Goal: Task Accomplishment & Management: Manage account settings

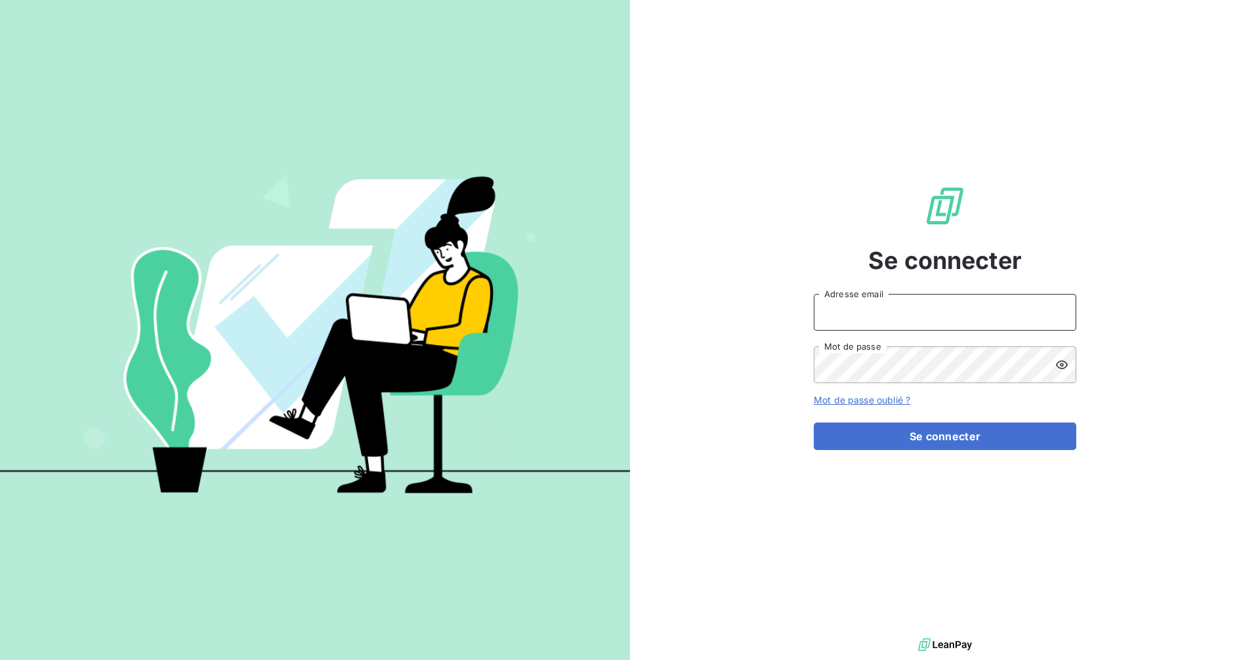
click at [978, 313] on input "Adresse email" at bounding box center [945, 312] width 262 height 37
click at [0, 659] on com-1password-button at bounding box center [0, 660] width 0 height 0
type input "[EMAIL_ADDRESS][DOMAIN_NAME]"
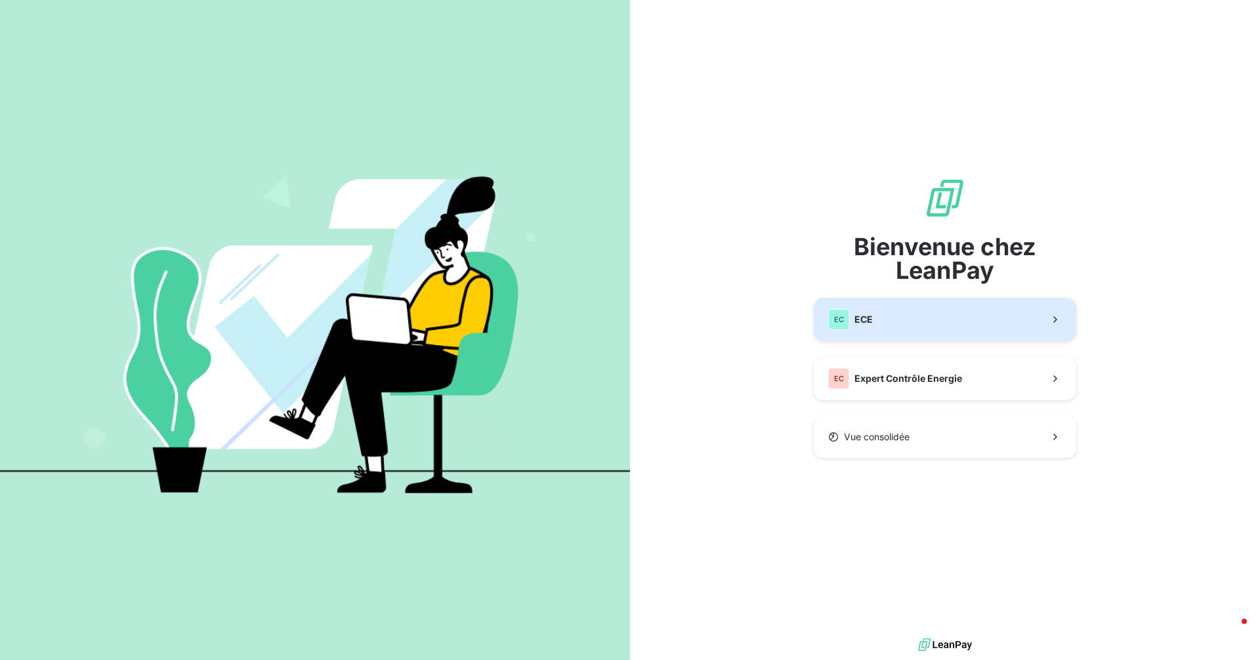
click at [878, 313] on button "EC ECE" at bounding box center [945, 319] width 262 height 43
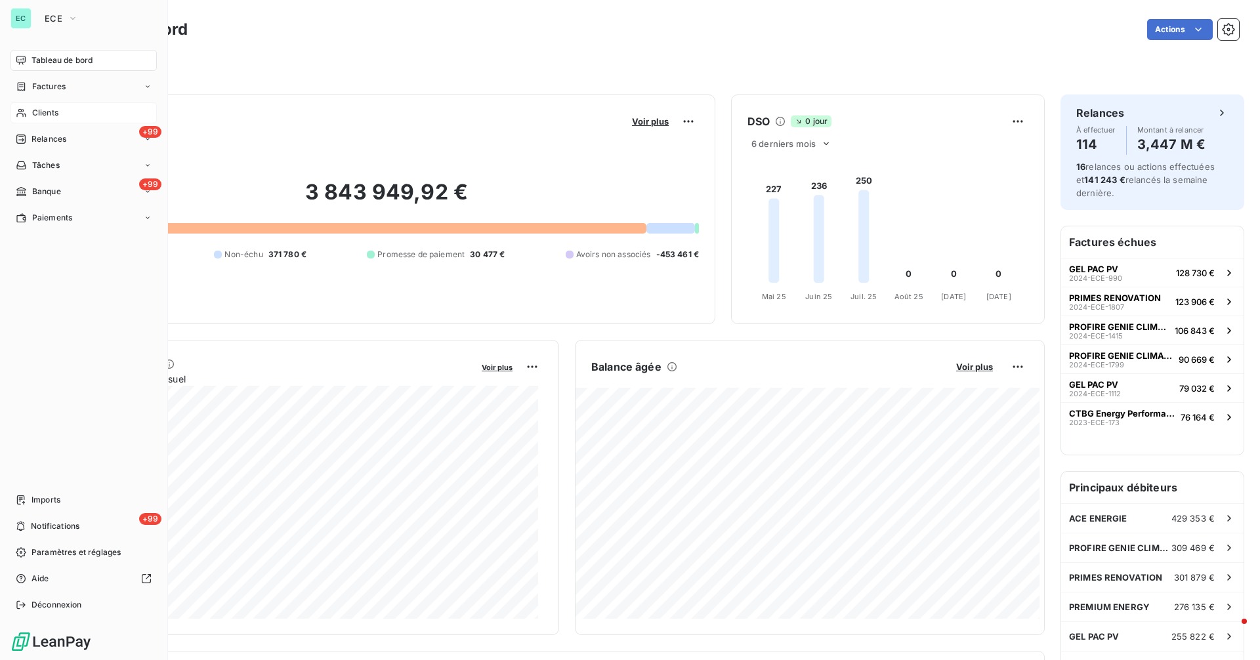
click at [34, 116] on span "Clients" at bounding box center [45, 113] width 26 height 12
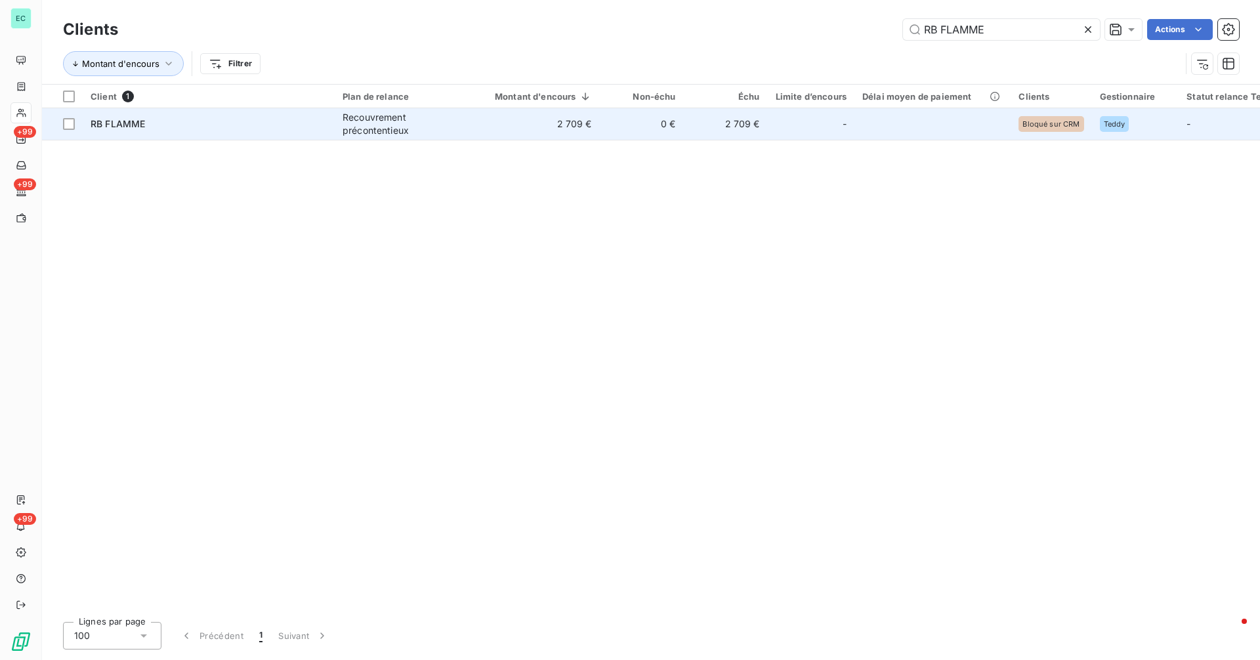
type input "RB FLAMME"
click at [423, 122] on div "Recouvrement précontentieux" at bounding box center [402, 124] width 121 height 26
click at [423, 123] on div "Recouvrement précontentieux" at bounding box center [402, 124] width 121 height 26
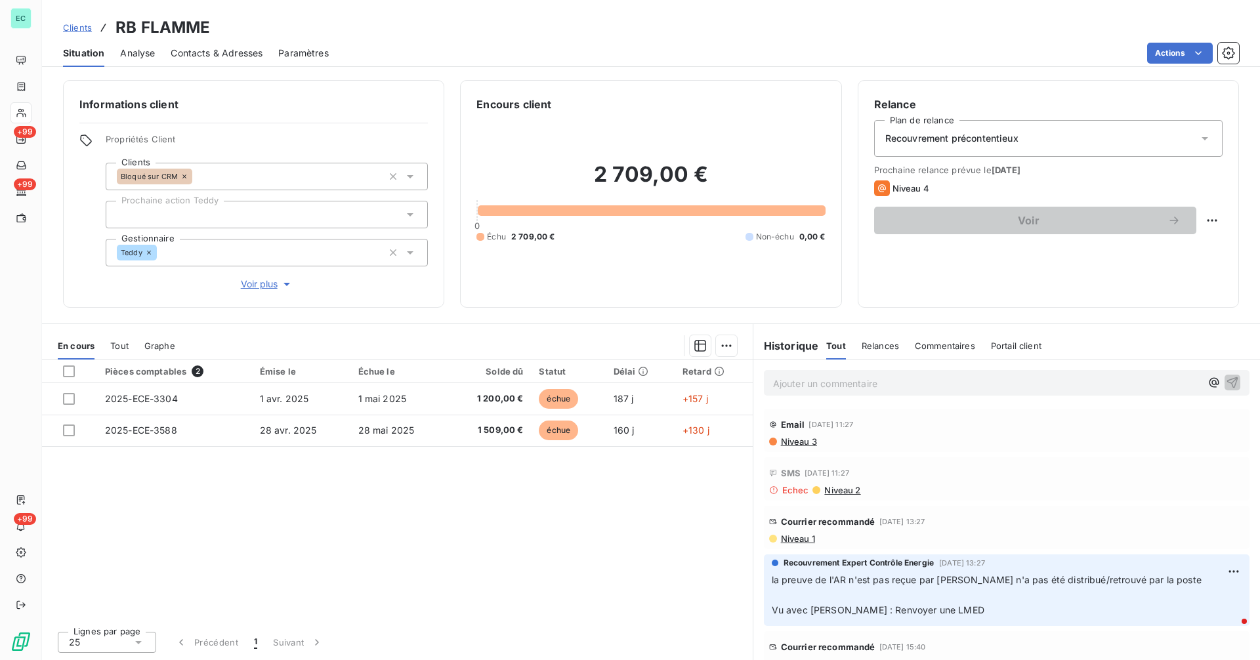
click at [807, 542] on span "Niveau 1" at bounding box center [796, 538] width 35 height 10
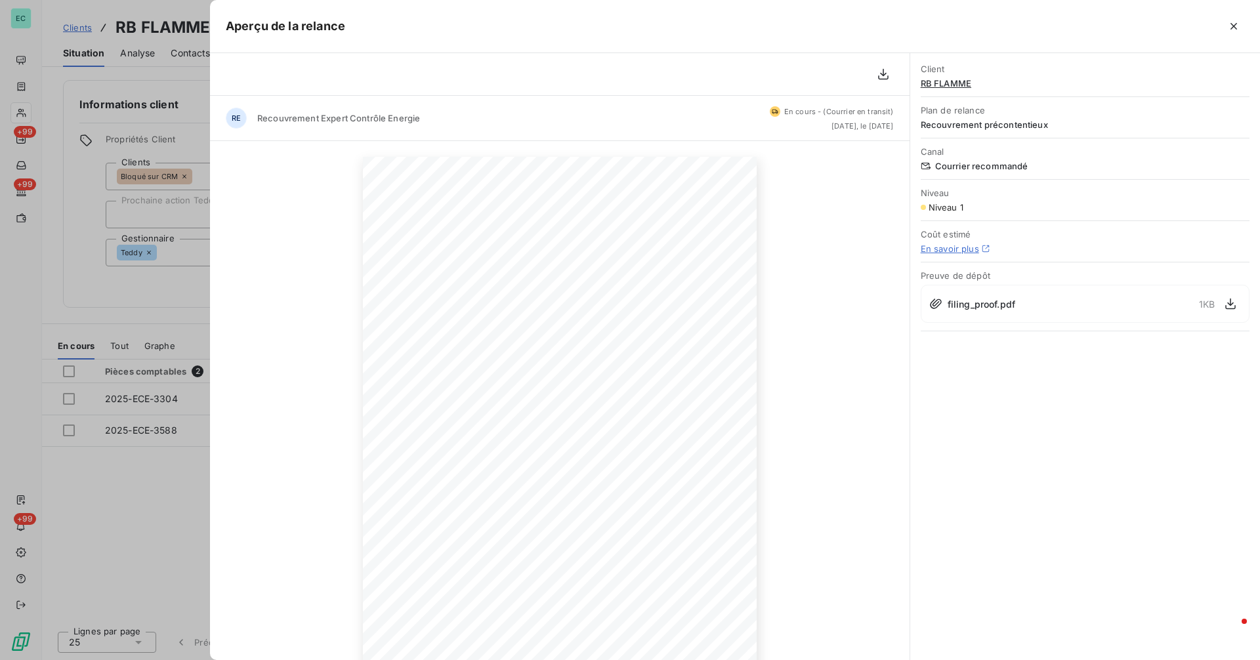
click at [136, 480] on div at bounding box center [630, 330] width 1260 height 660
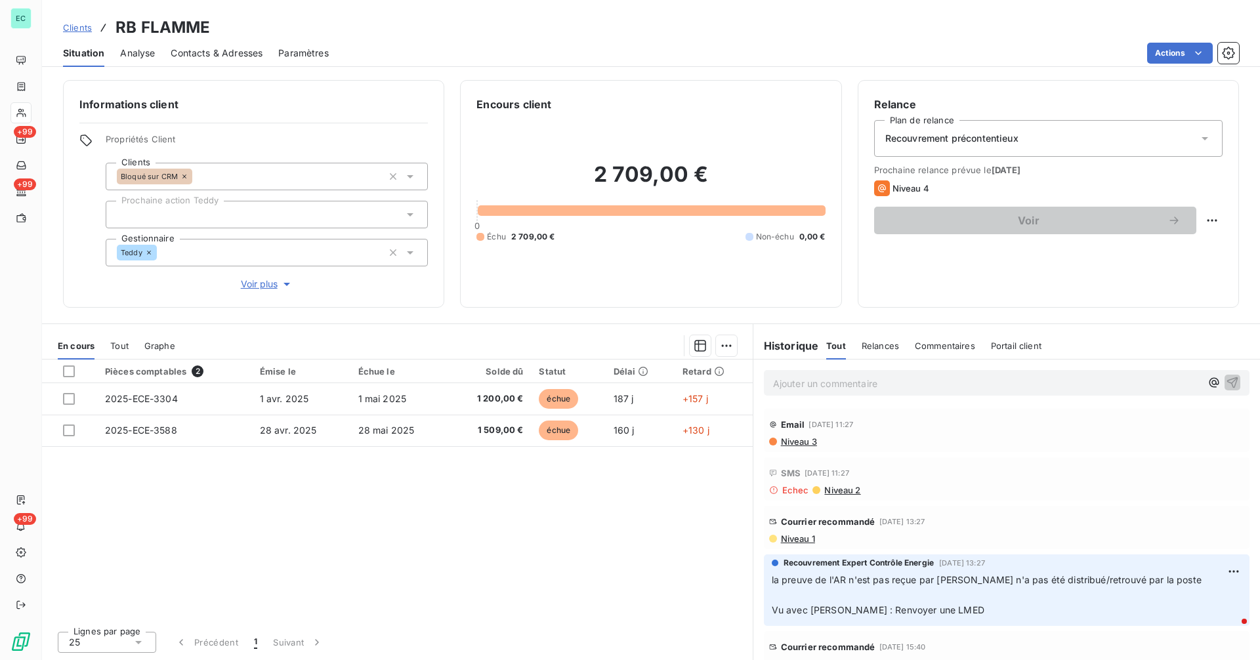
click at [79, 30] on span "Clients" at bounding box center [77, 27] width 29 height 10
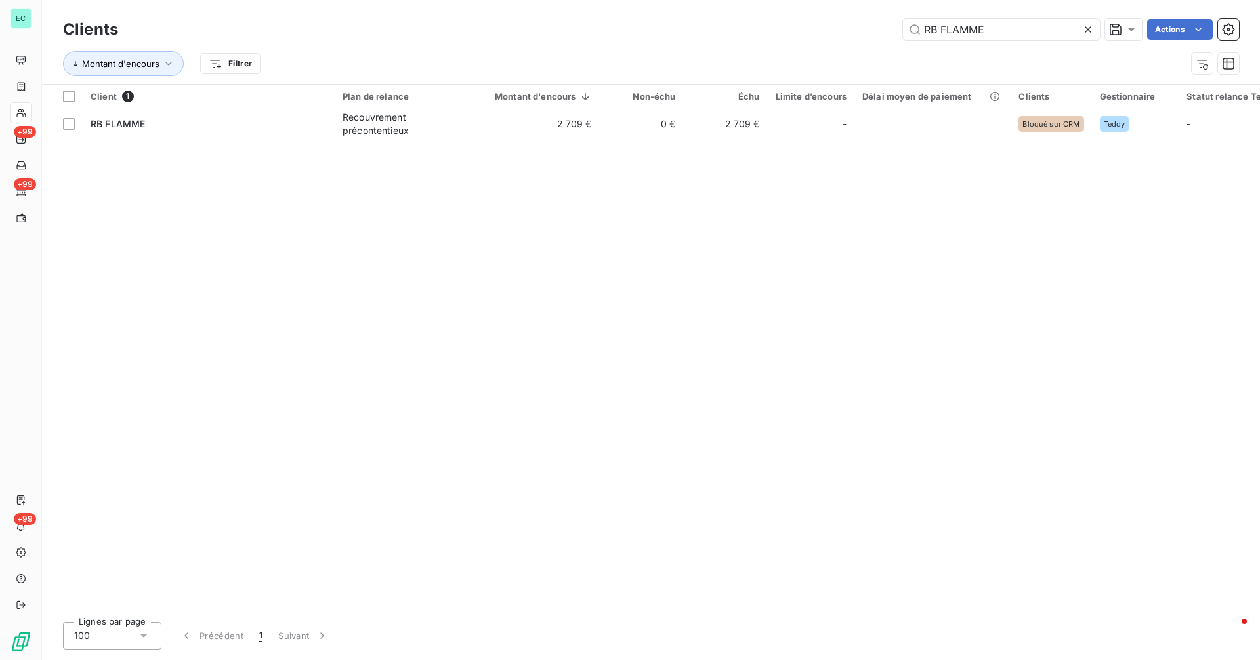
click at [1086, 29] on icon at bounding box center [1088, 29] width 7 height 7
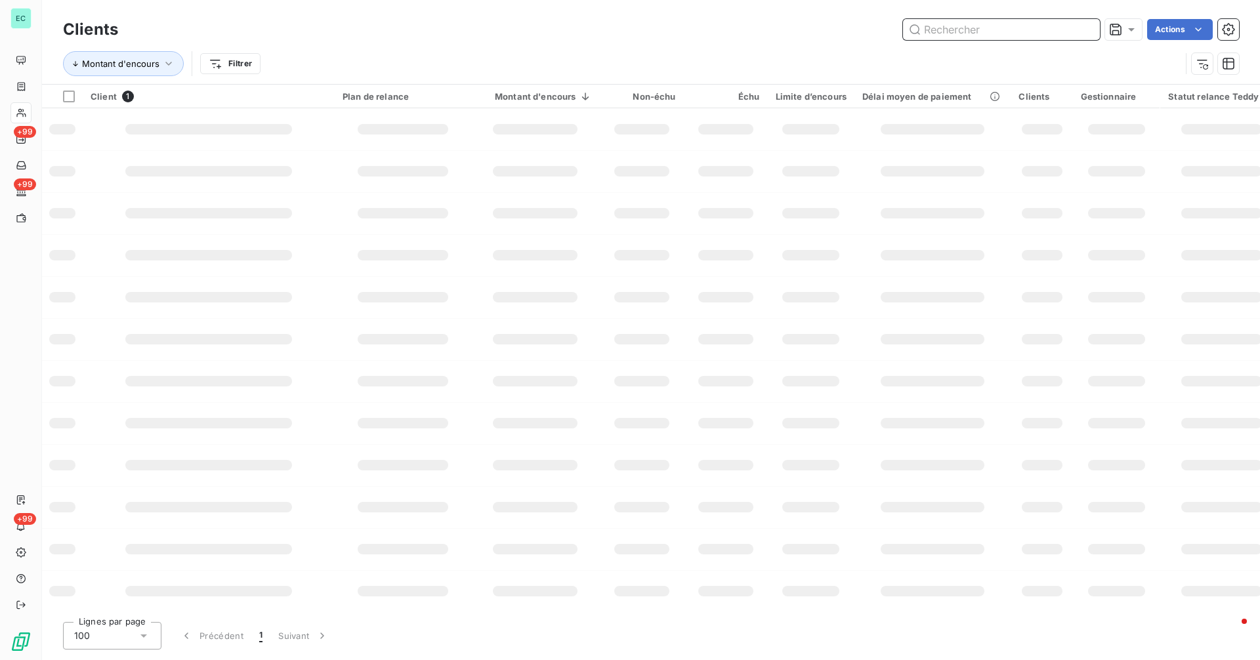
click at [1057, 35] on input "text" at bounding box center [1001, 29] width 197 height 21
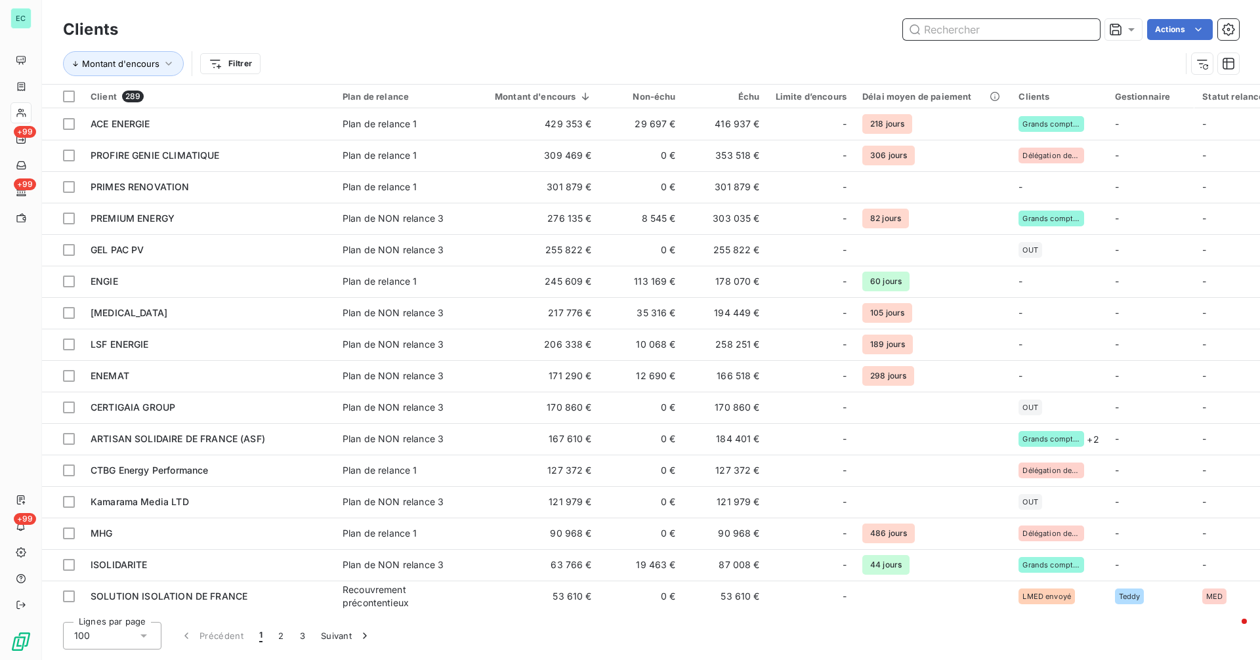
paste input "OPTIMOBAT"
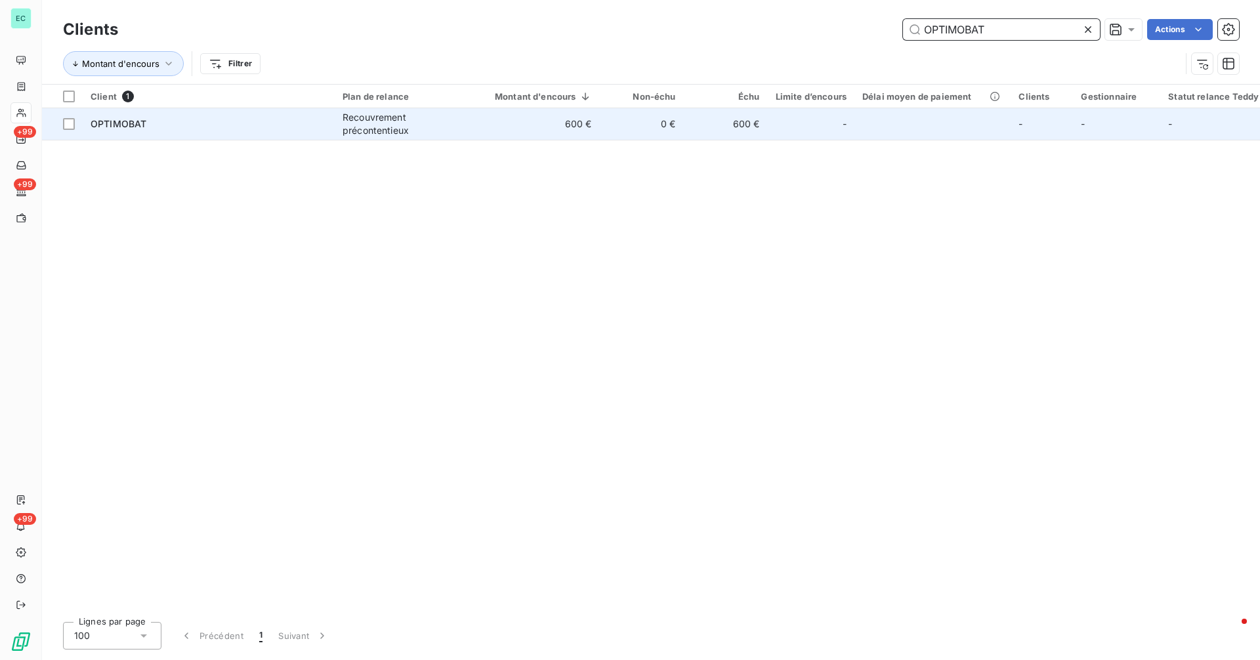
type input "OPTIMOBAT"
click at [440, 124] on div "Recouvrement précontentieux" at bounding box center [402, 124] width 121 height 26
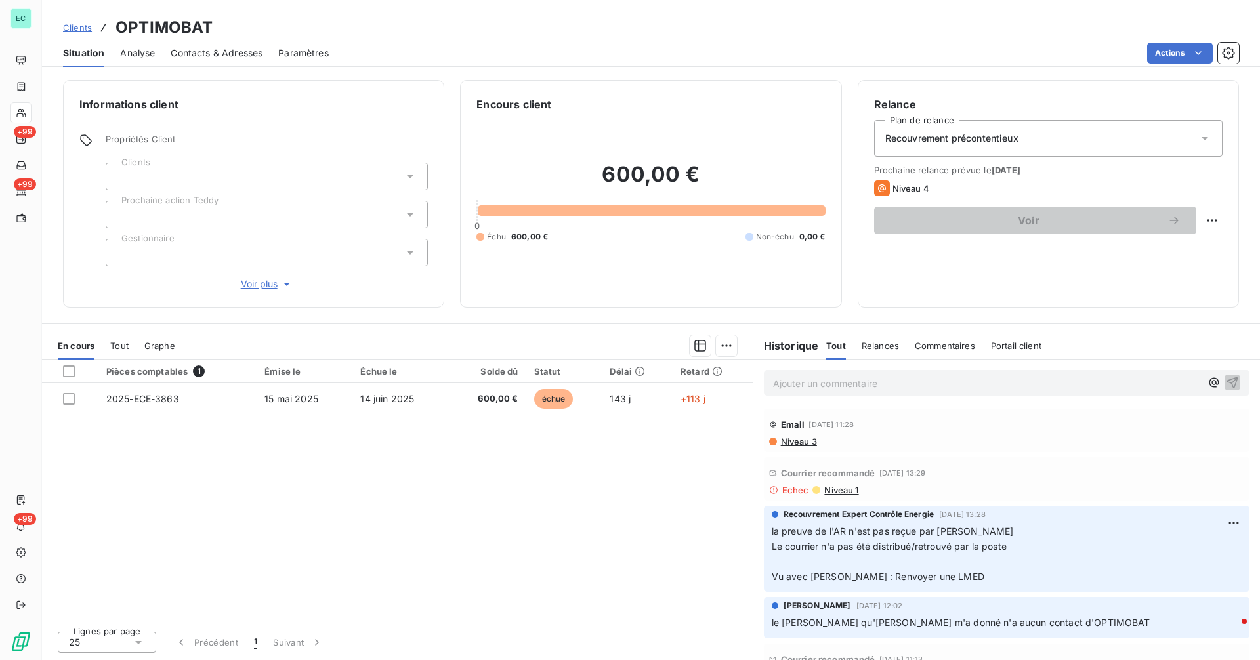
click at [850, 490] on span "Niveau 1" at bounding box center [840, 490] width 35 height 10
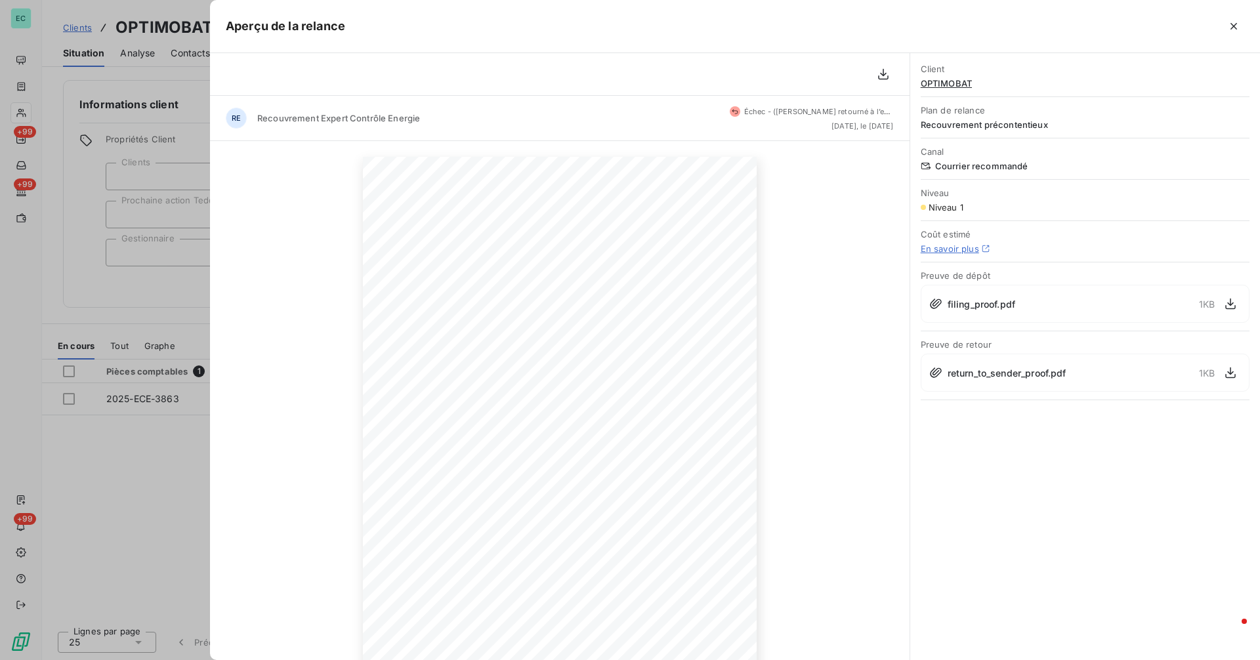
click at [99, 432] on div at bounding box center [630, 330] width 1260 height 660
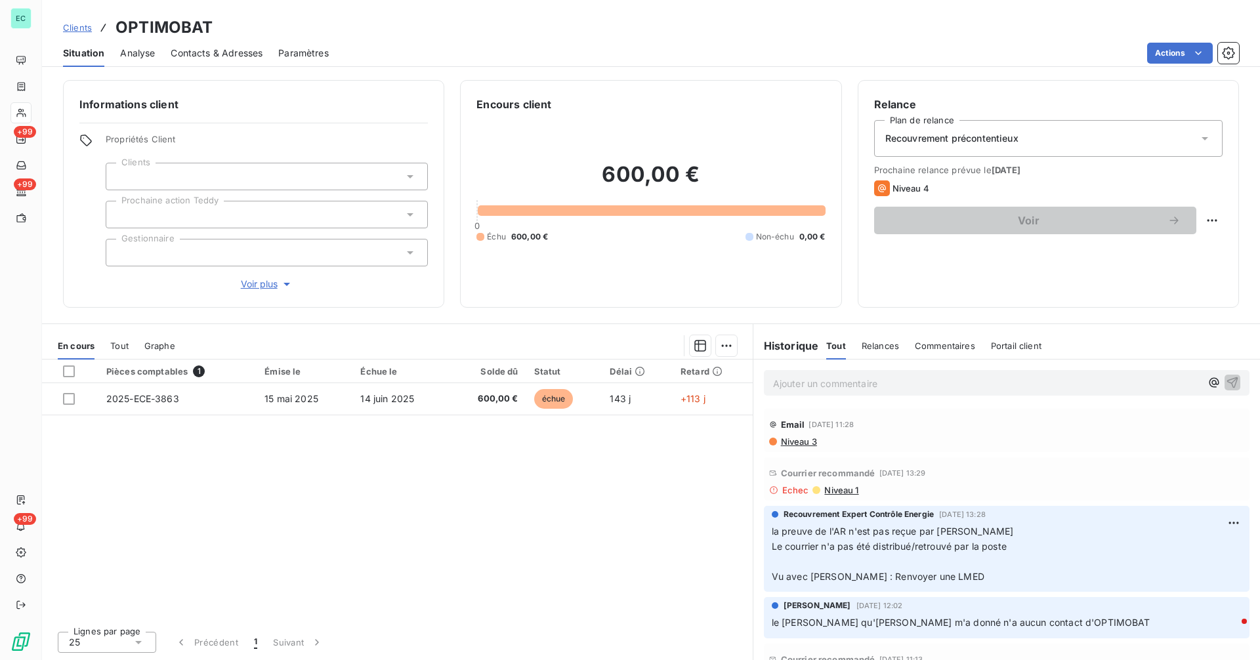
click at [94, 32] on div "Clients OPTIMOBAT" at bounding box center [138, 28] width 150 height 24
click at [83, 30] on span "Clients" at bounding box center [77, 27] width 29 height 10
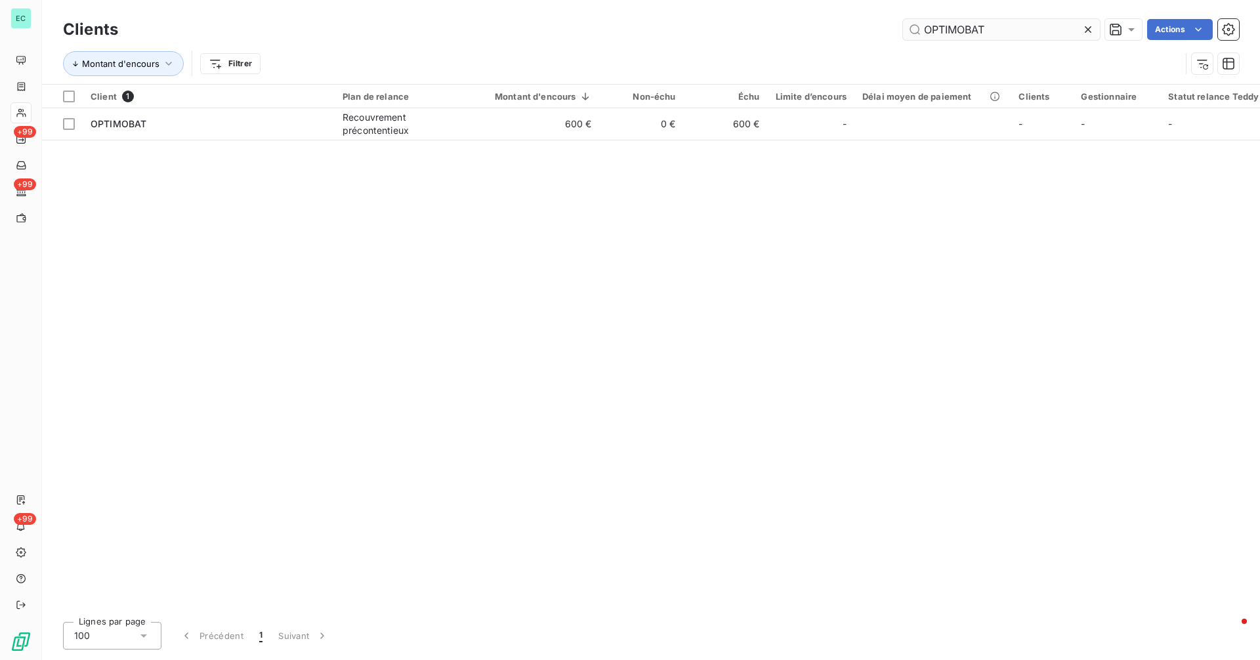
drag, startPoint x: 1087, startPoint y: 27, endPoint x: 1073, endPoint y: 29, distance: 13.3
click at [1086, 27] on icon at bounding box center [1087, 29] width 13 height 13
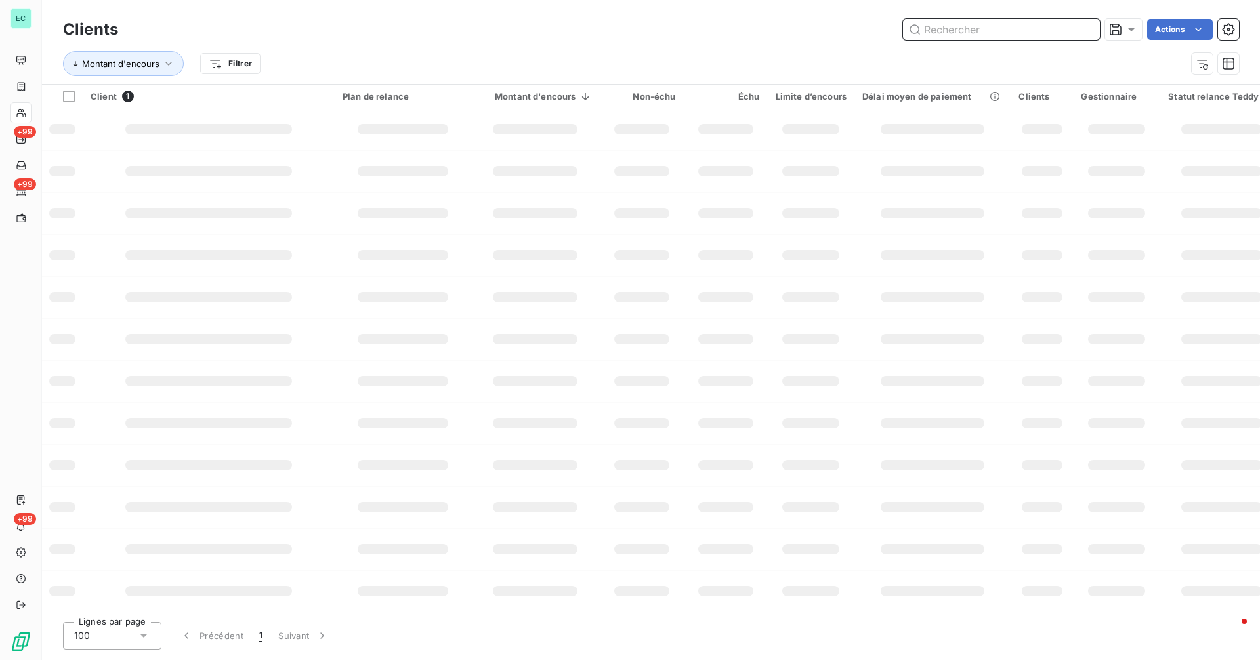
click at [1055, 30] on input "text" at bounding box center [1001, 29] width 197 height 21
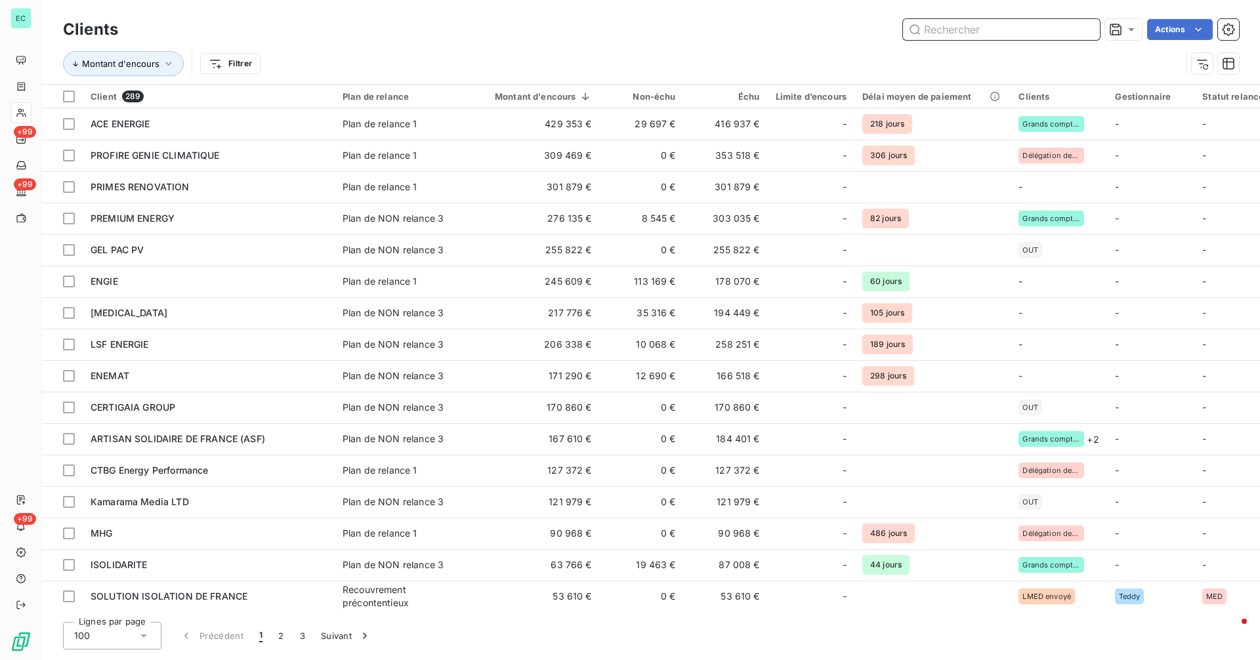
paste input "La Francaise de l'Ecologie"
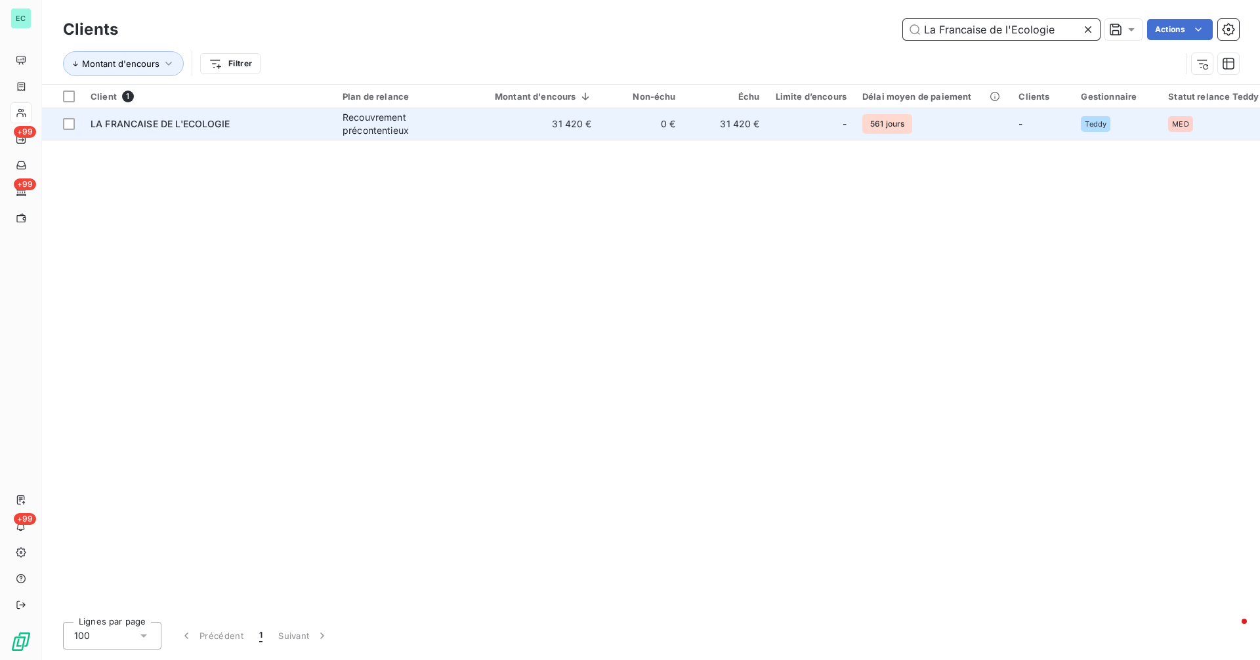
type input "La Francaise de l'Ecologie"
click at [360, 133] on div "Recouvrement précontentieux" at bounding box center [402, 124] width 121 height 26
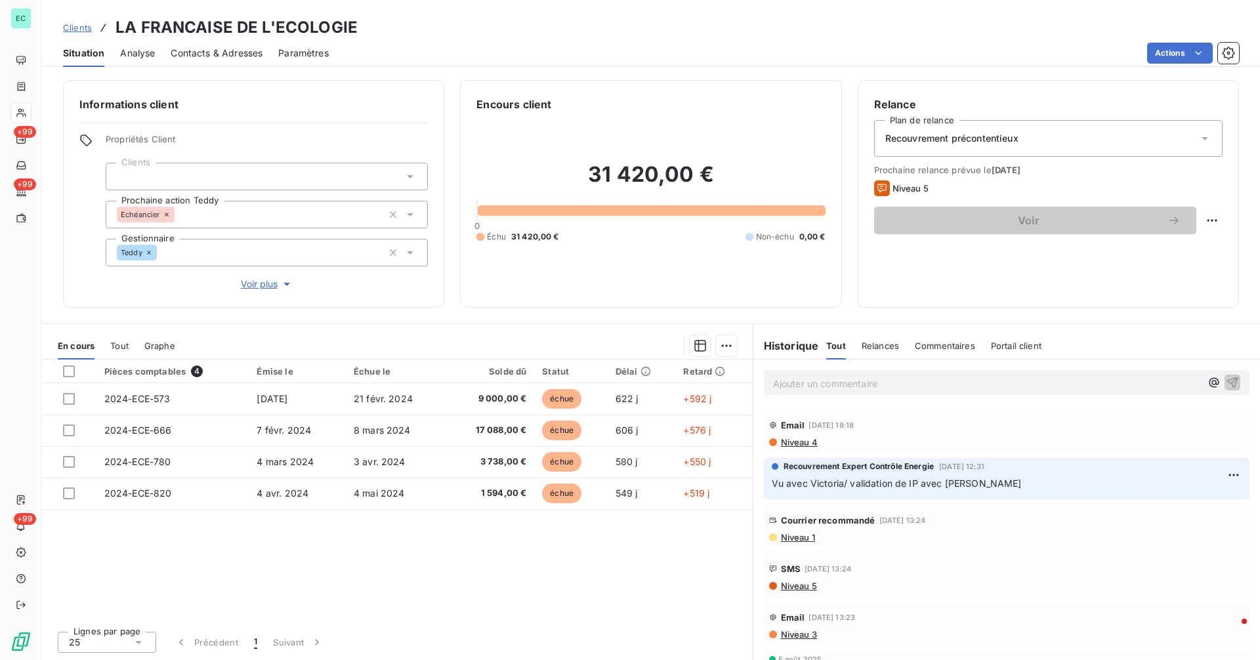
scroll to position [458, 0]
click at [807, 537] on span "Niveau 1" at bounding box center [796, 535] width 35 height 10
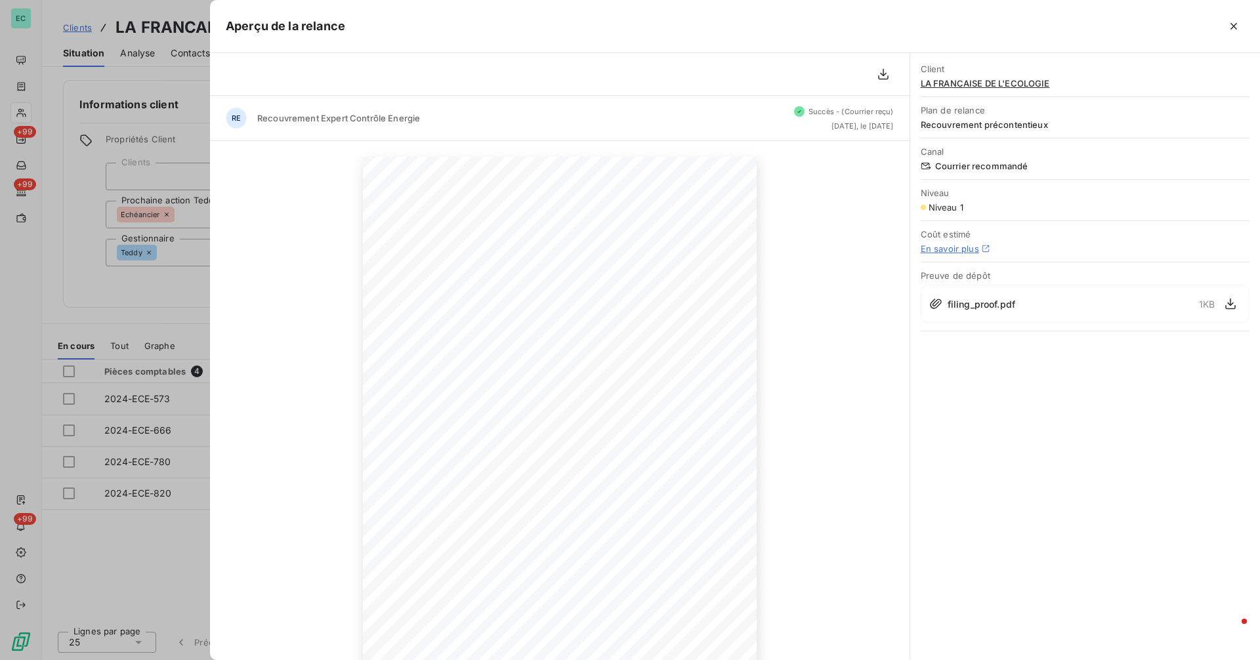
click at [133, 562] on div at bounding box center [630, 330] width 1260 height 660
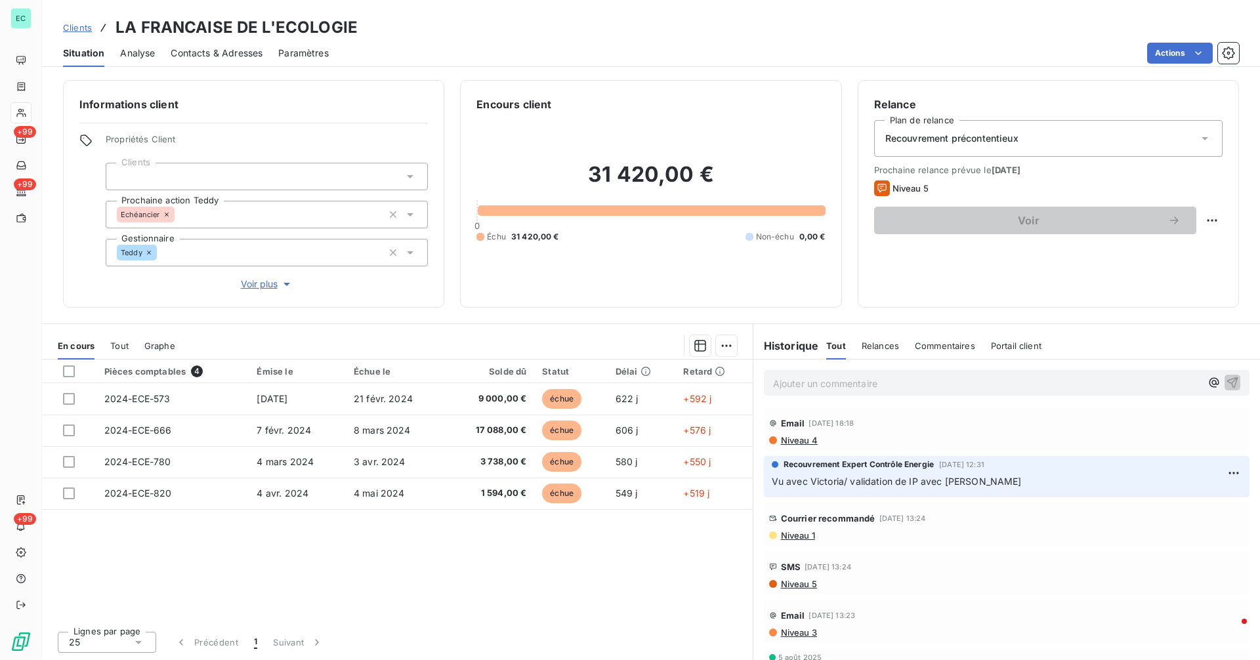
click at [89, 26] on span "Clients" at bounding box center [77, 27] width 29 height 10
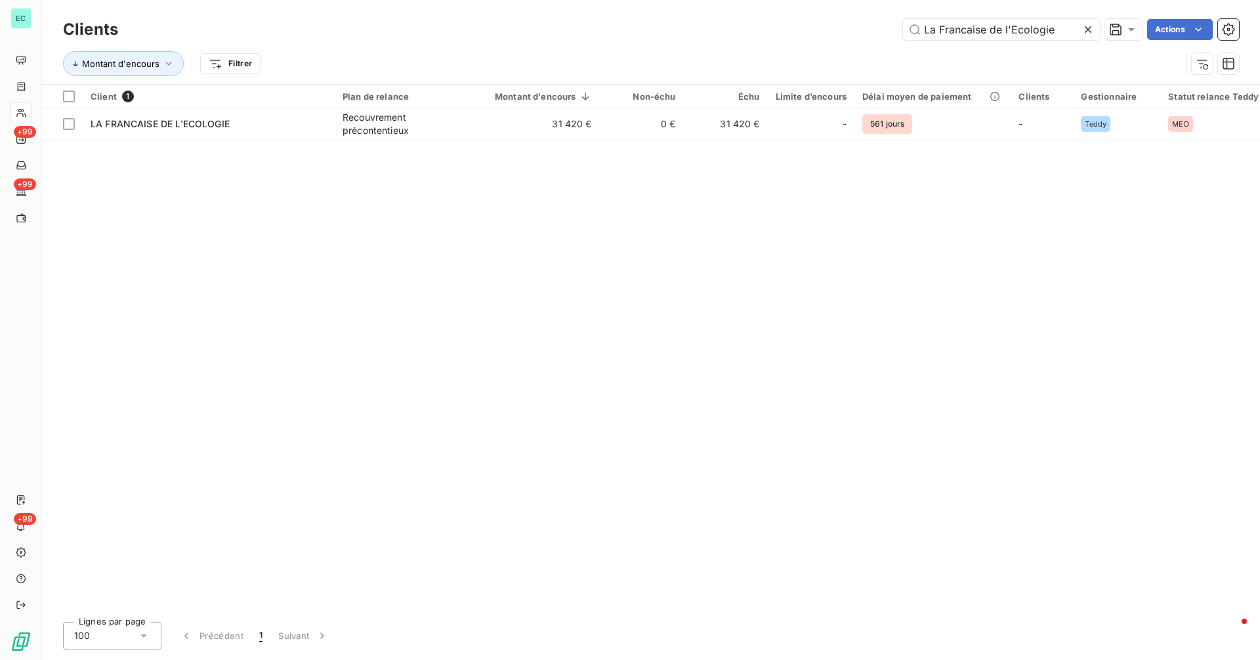
click at [1081, 30] on icon at bounding box center [1087, 29] width 13 height 13
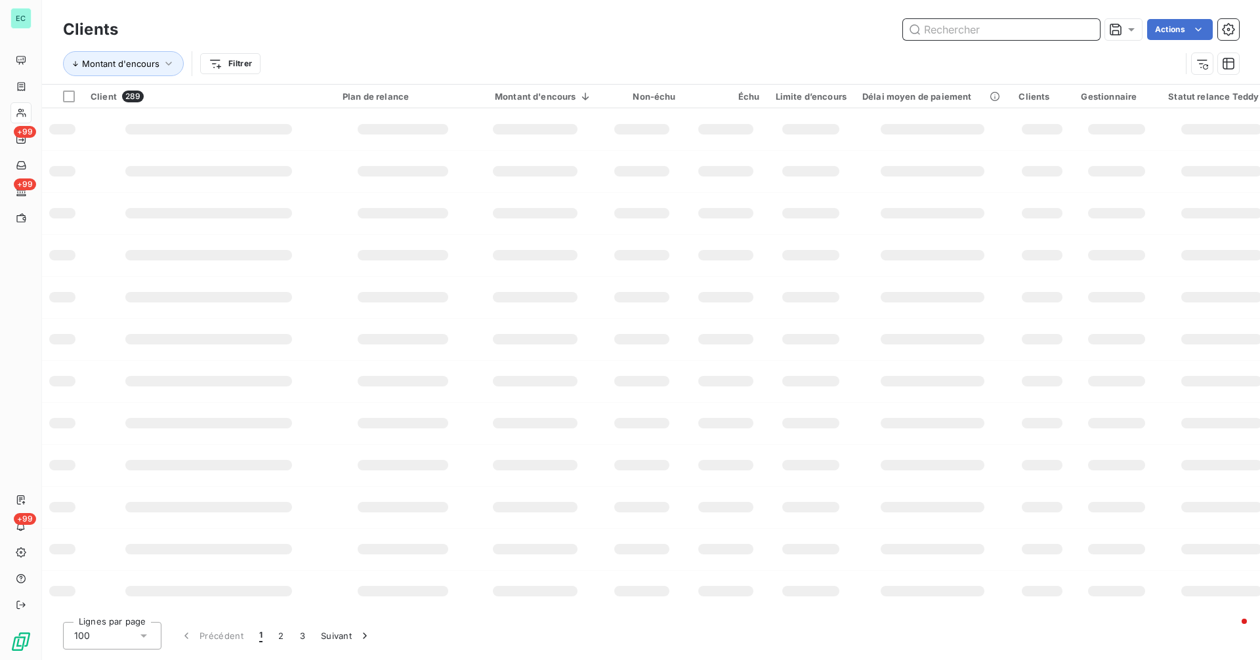
click at [1067, 30] on input "text" at bounding box center [1001, 29] width 197 height 21
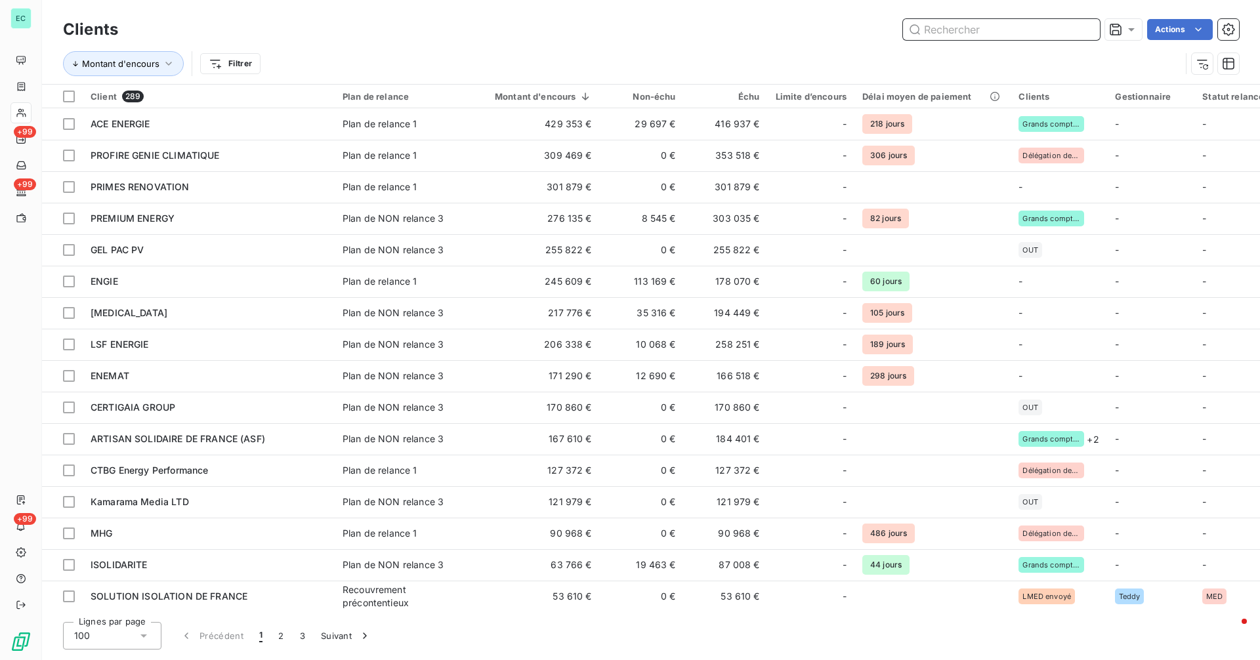
paste input "FRANCE ECO SOLUTION"
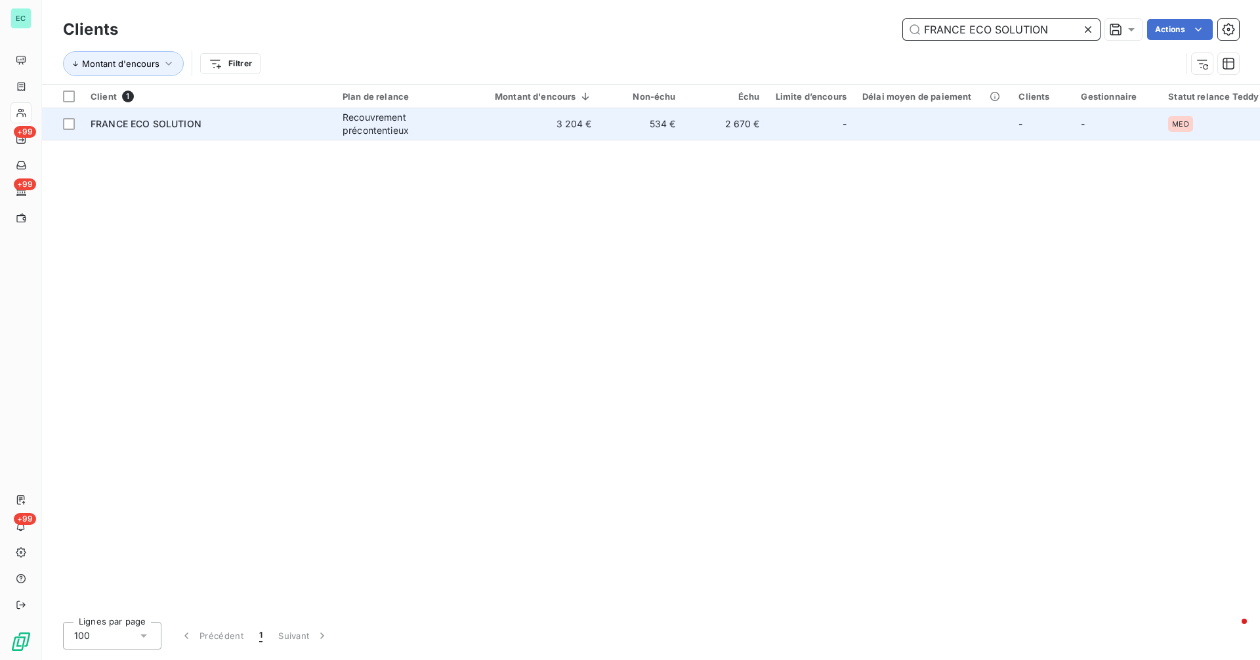
type input "FRANCE ECO SOLUTION"
click at [203, 129] on div "FRANCE ECO SOLUTION" at bounding box center [209, 123] width 236 height 13
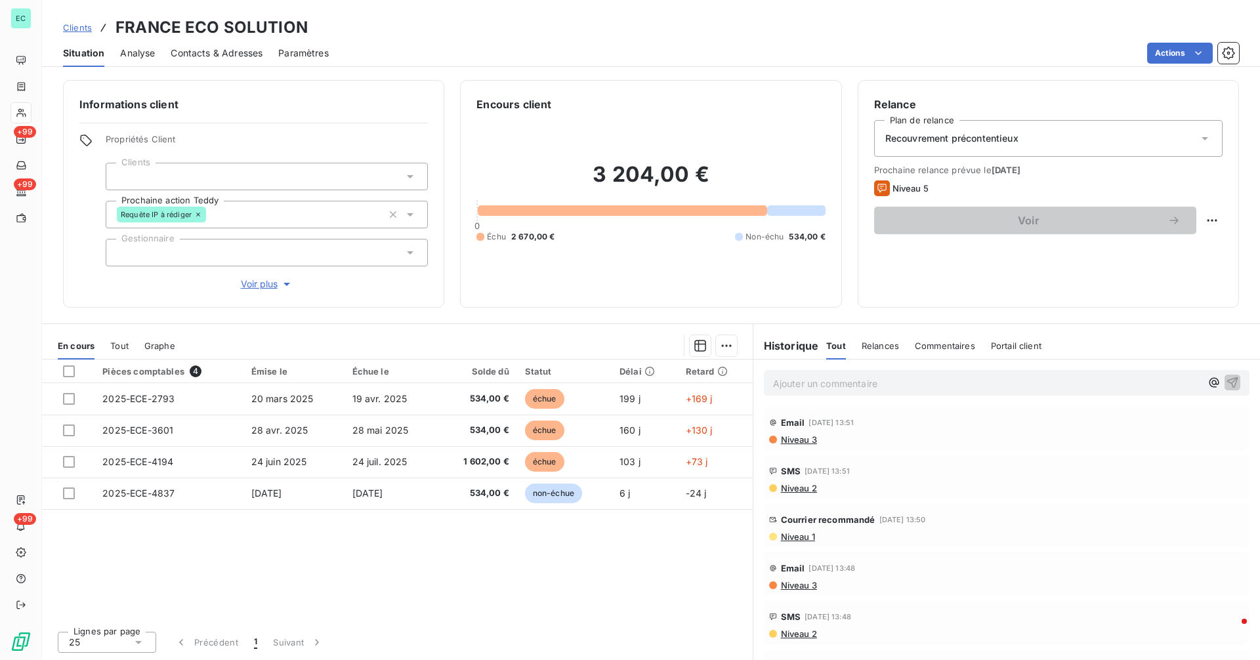
scroll to position [305, 0]
click at [809, 535] on span "Niveau 1" at bounding box center [796, 535] width 35 height 10
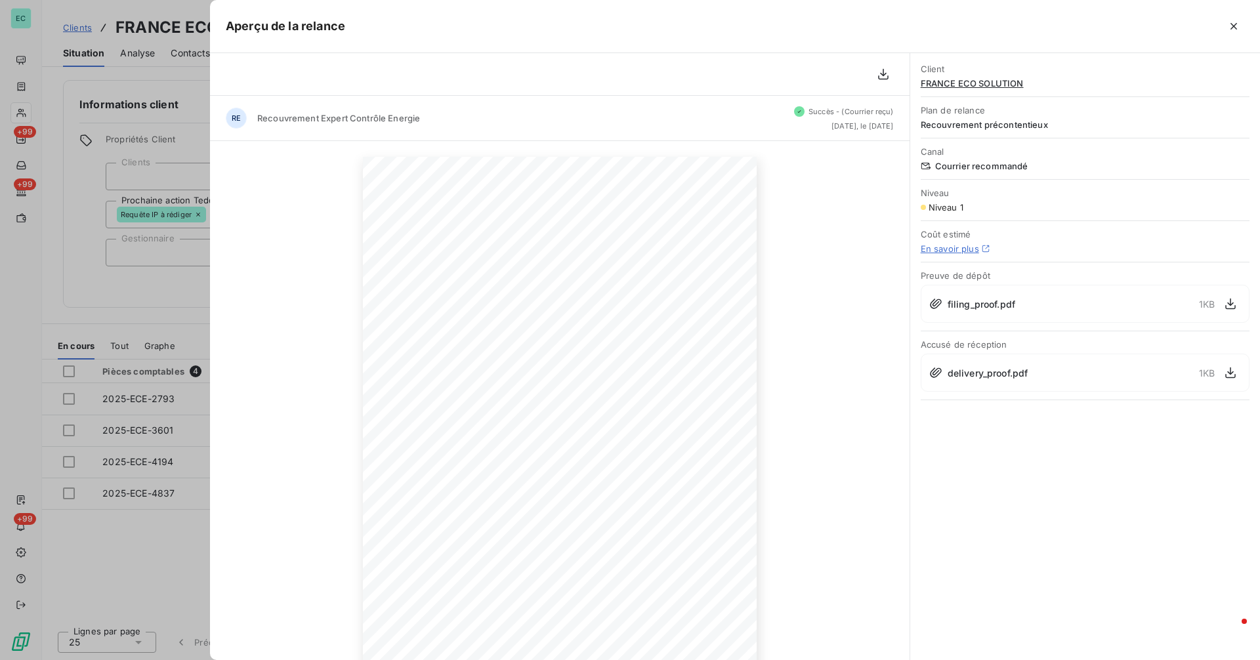
click at [129, 522] on div at bounding box center [630, 330] width 1260 height 660
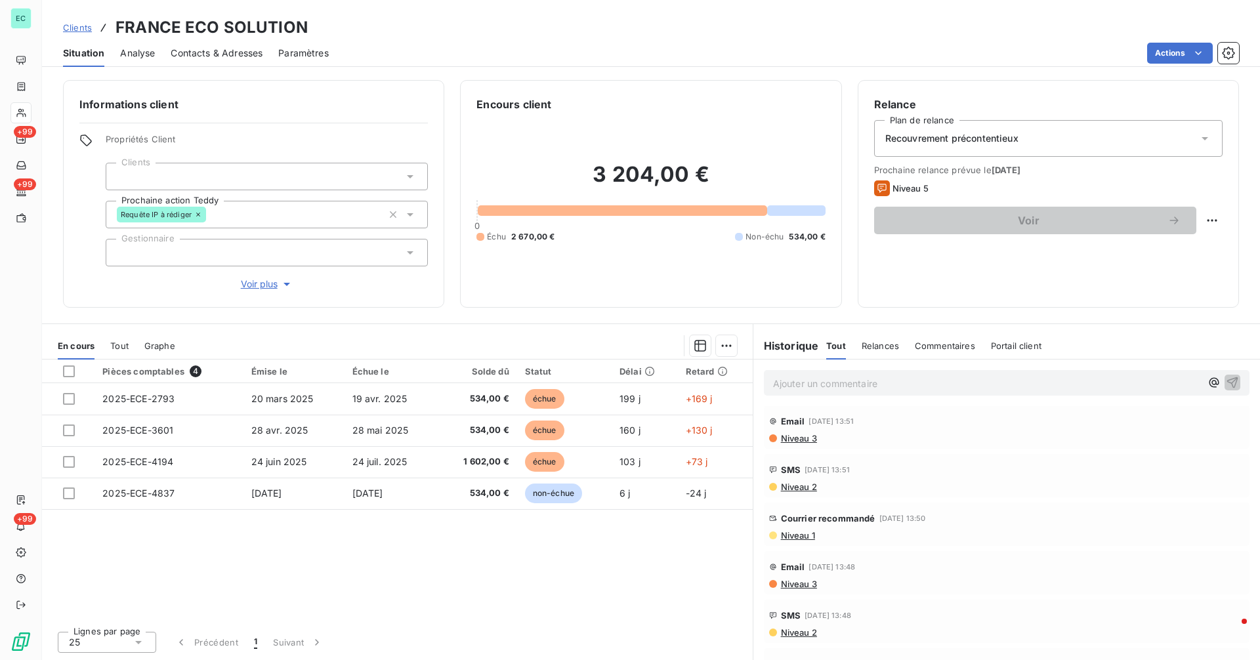
drag, startPoint x: 86, startPoint y: 28, endPoint x: 117, endPoint y: 35, distance: 32.3
click at [87, 29] on span "Clients" at bounding box center [77, 27] width 29 height 10
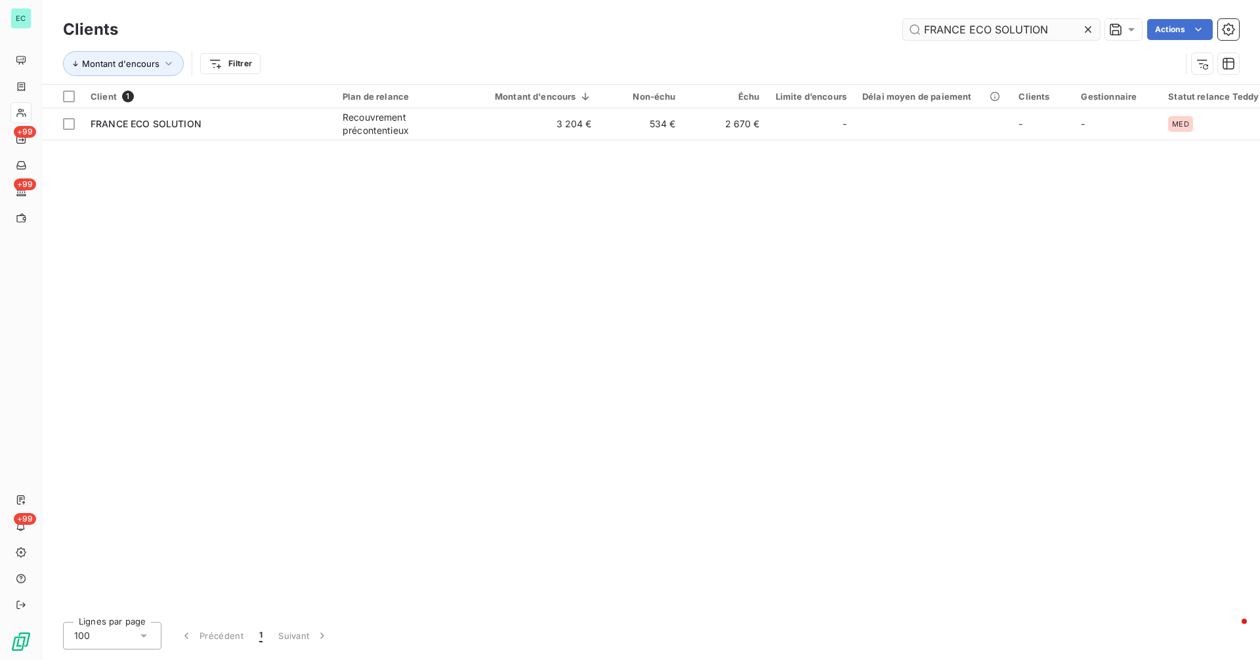
click at [1065, 29] on input "FRANCE ECO SOLUTION" at bounding box center [1001, 29] width 197 height 21
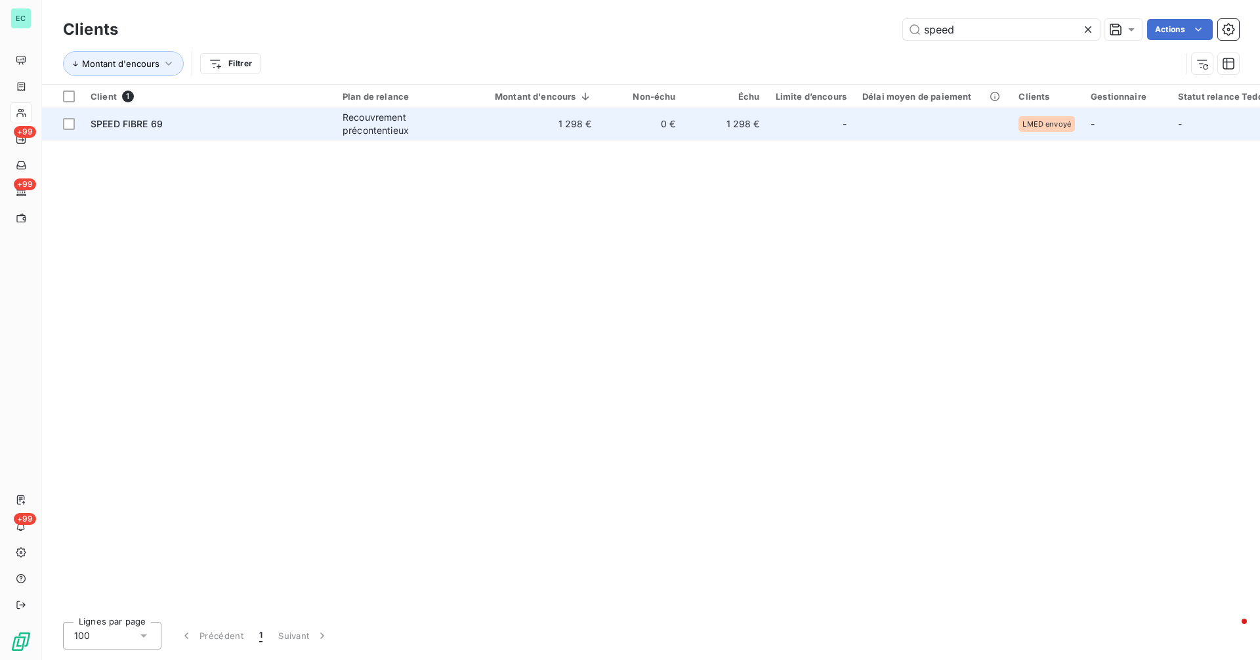
type input "speed"
click at [772, 121] on td "-" at bounding box center [811, 123] width 87 height 31
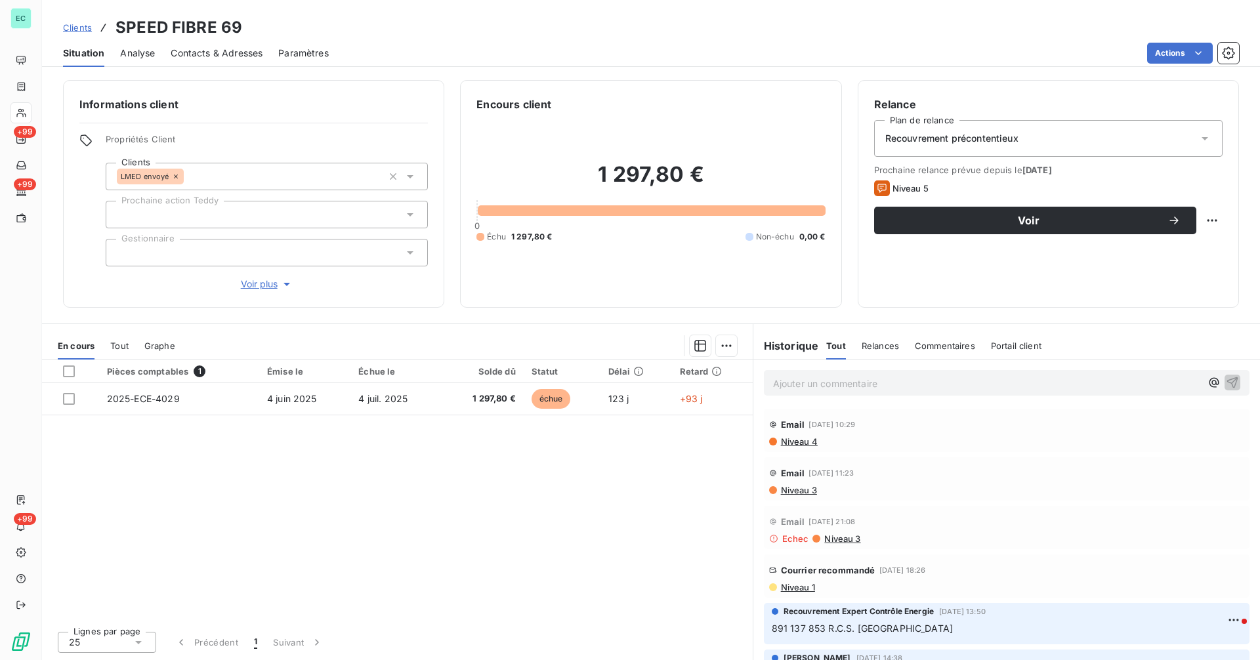
click at [930, 388] on p "Ajouter un commentaire ﻿" at bounding box center [987, 383] width 428 height 16
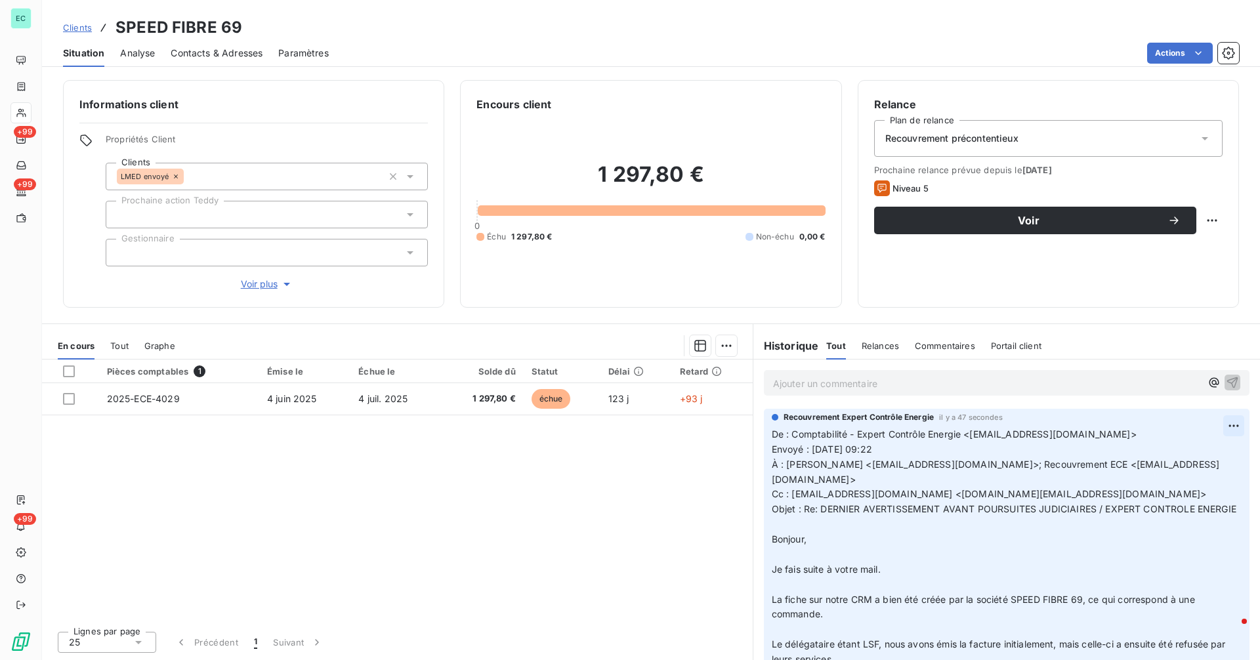
click at [1224, 424] on html "EC +99 +99 +99 Clients SPEED FIBRE 69 Situation Analyse Contacts & Adresses Par…" at bounding box center [630, 330] width 1260 height 660
click at [1210, 450] on div "Editer" at bounding box center [1191, 454] width 73 height 21
click at [1222, 428] on html "EC +99 +99 +99 Clients SPEED FIBRE 69 Situation Analyse Contacts & Adresses Par…" at bounding box center [630, 330] width 1260 height 660
click at [1199, 458] on div "Editer" at bounding box center [1191, 454] width 73 height 21
click at [77, 30] on span "Clients" at bounding box center [77, 27] width 29 height 10
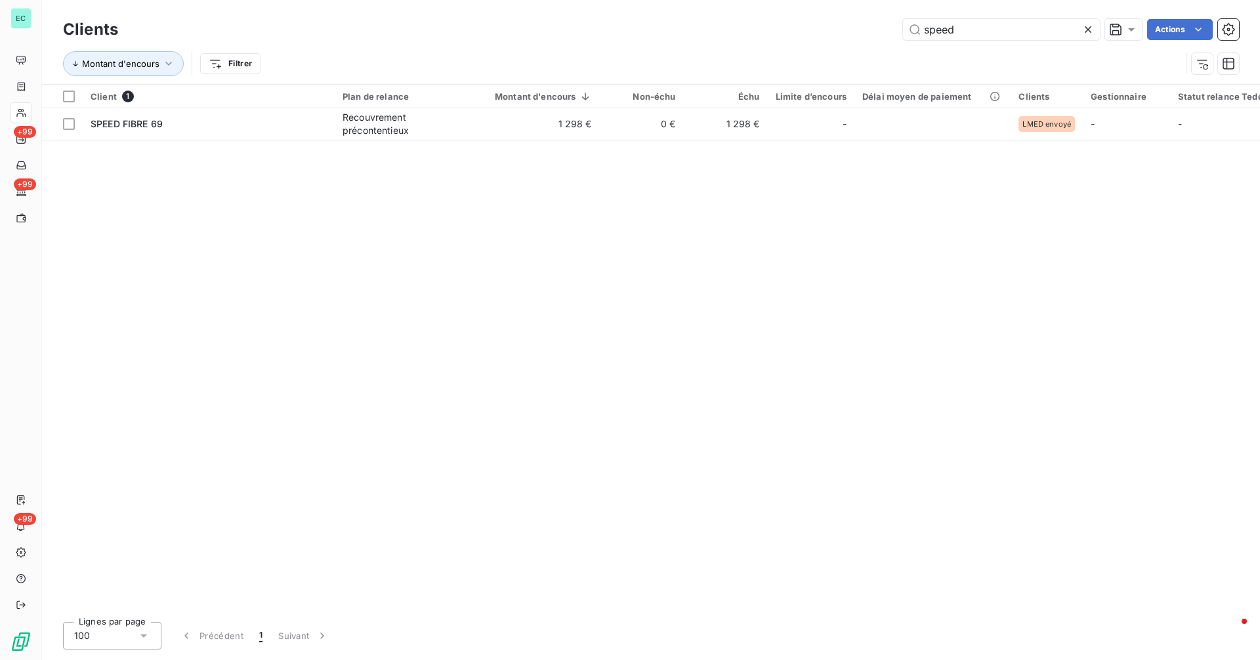
click at [1083, 27] on icon at bounding box center [1087, 29] width 13 height 13
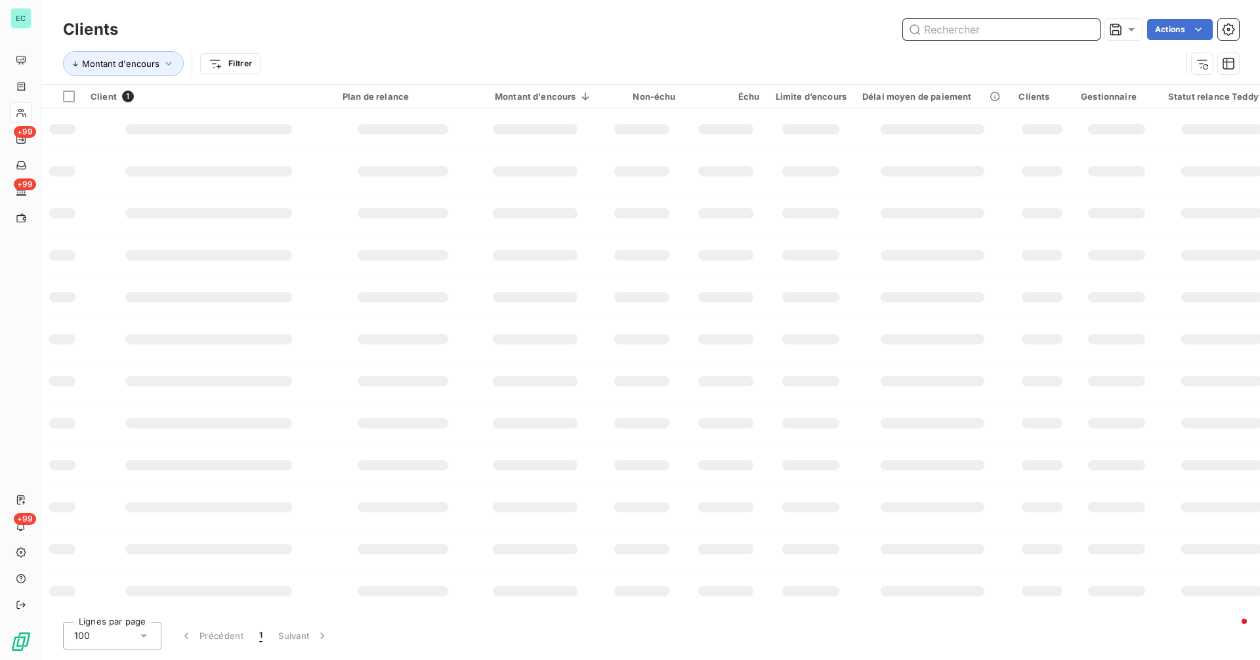
click at [1034, 33] on input "text" at bounding box center [1001, 29] width 197 height 21
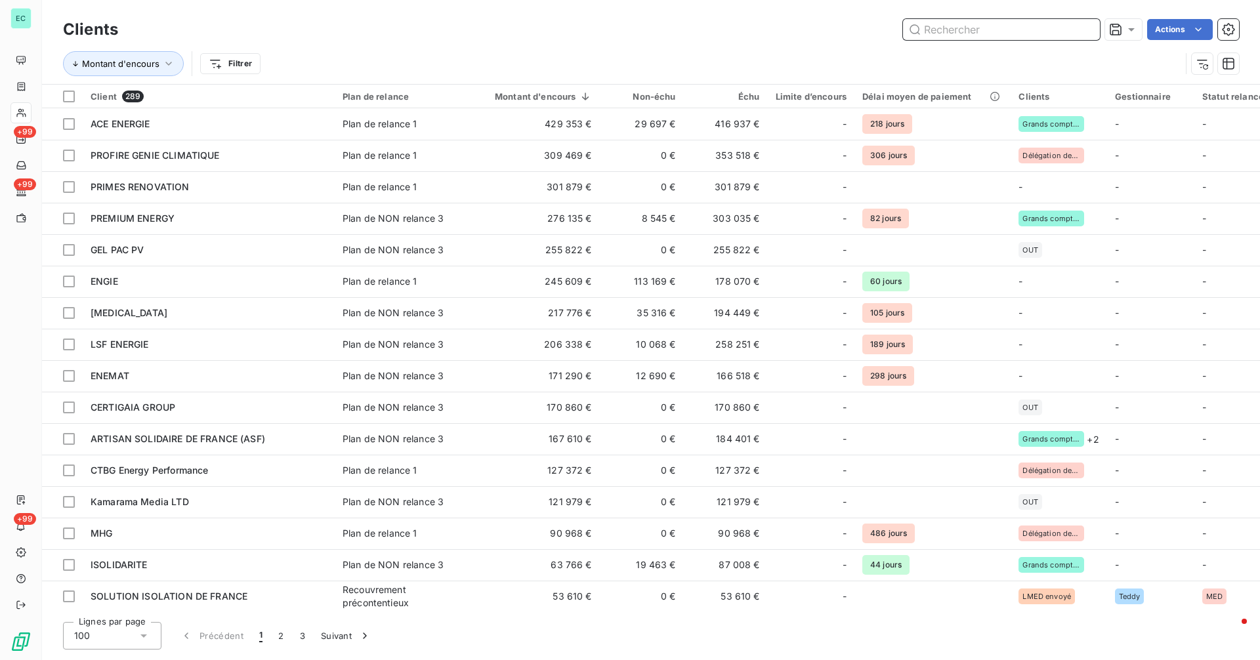
paste input "FRANCE ECO SOLUTION"
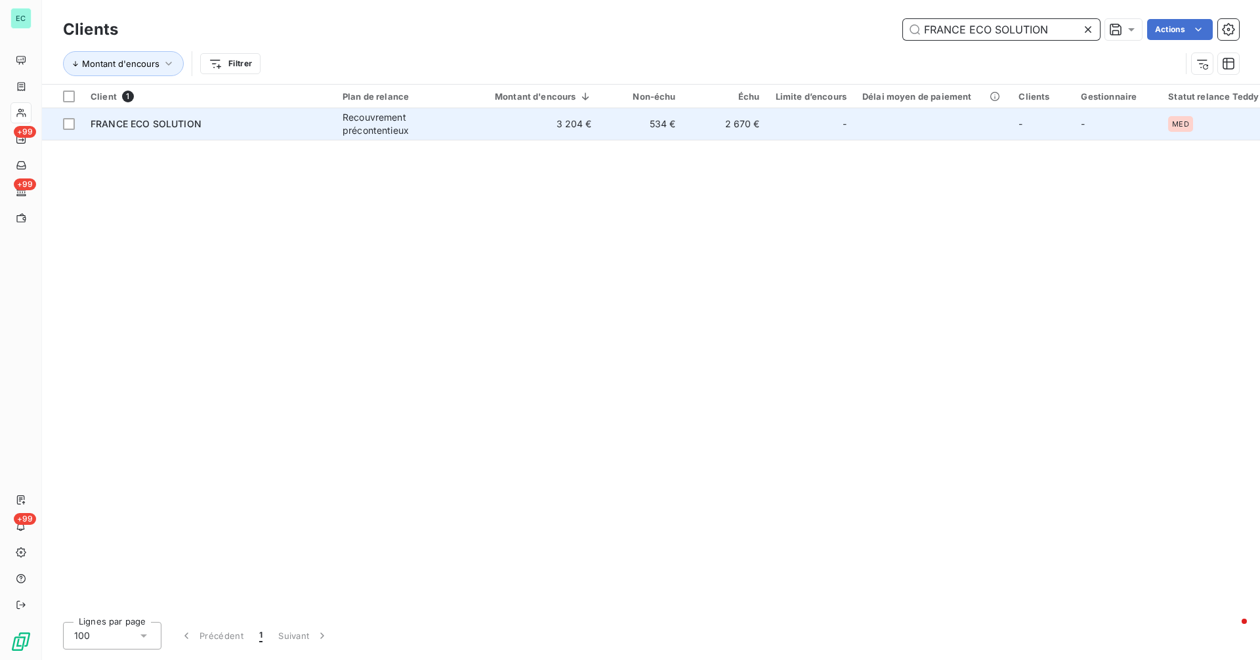
type input "FRANCE ECO SOLUTION"
click at [648, 120] on td "534 €" at bounding box center [642, 123] width 84 height 31
